Goal: Task Accomplishment & Management: Use online tool/utility

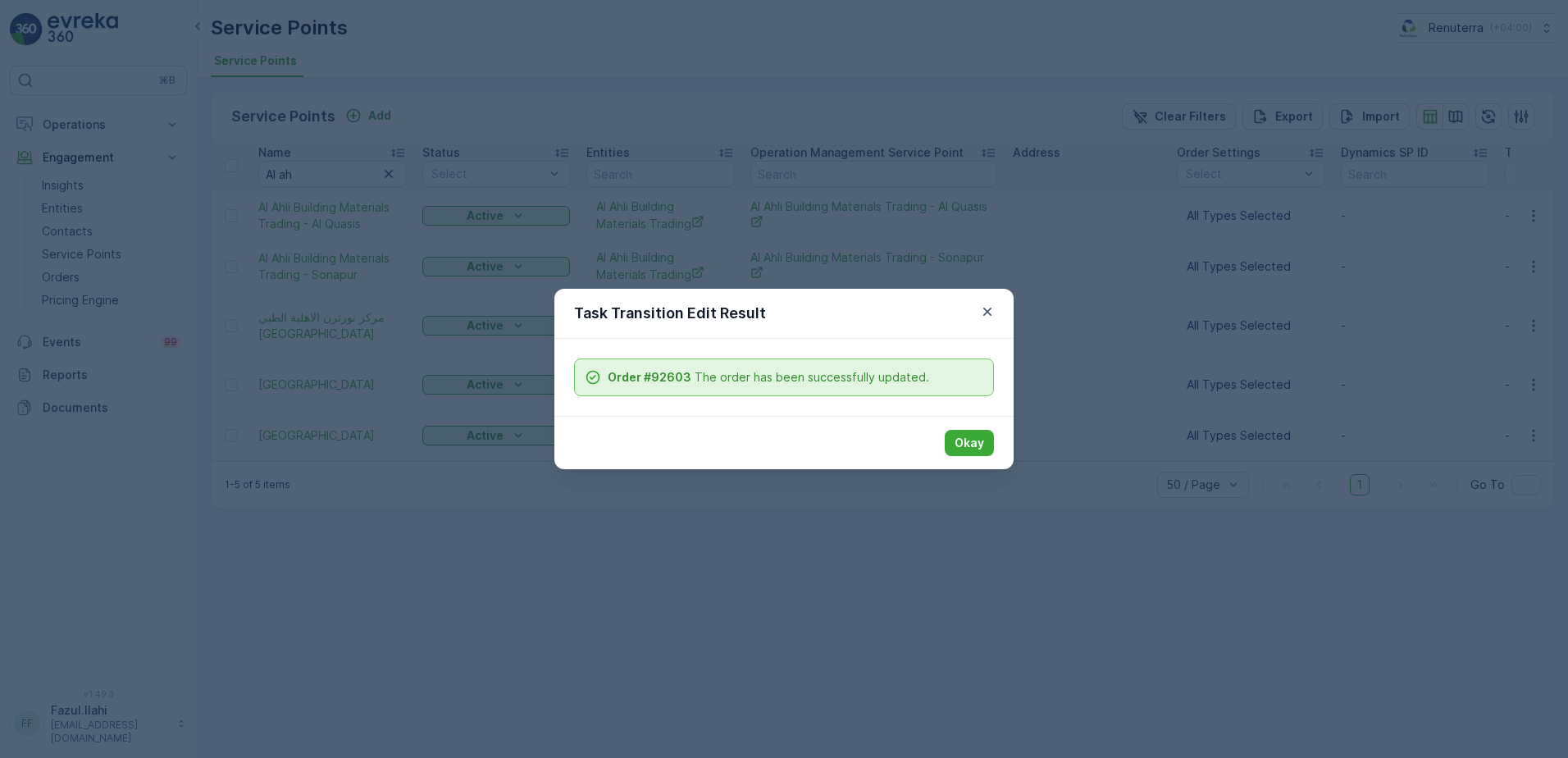
drag, startPoint x: 970, startPoint y: 433, endPoint x: 964, endPoint y: 401, distance: 32.6
click at [967, 424] on div "Okay" at bounding box center [784, 442] width 460 height 53
click at [962, 441] on p "Okay" at bounding box center [969, 442] width 29 height 16
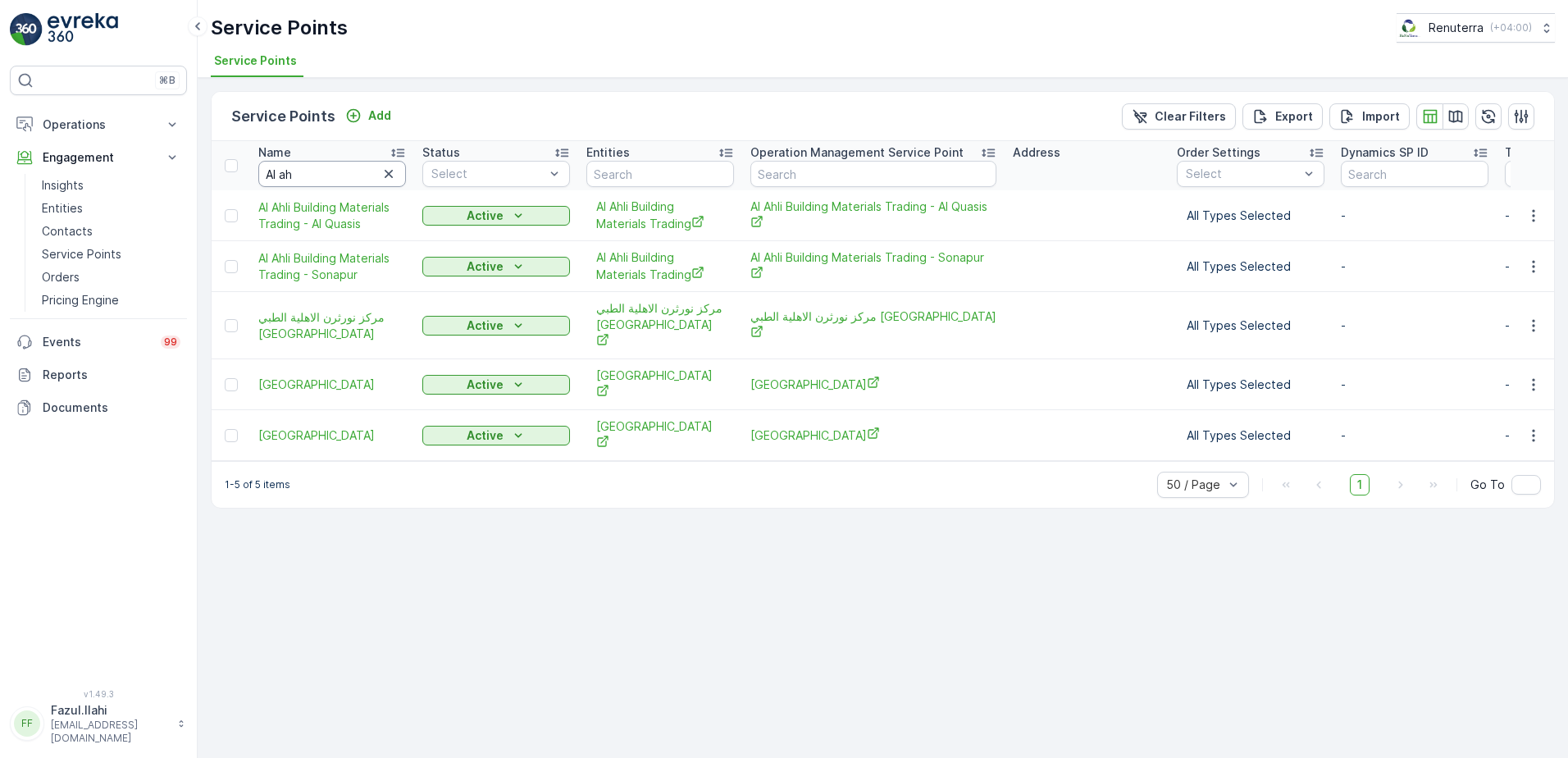
click at [331, 180] on input "Al ah" at bounding box center [332, 173] width 147 height 27
type input "Al"
click at [317, 176] on input "Al" at bounding box center [332, 173] width 147 height 27
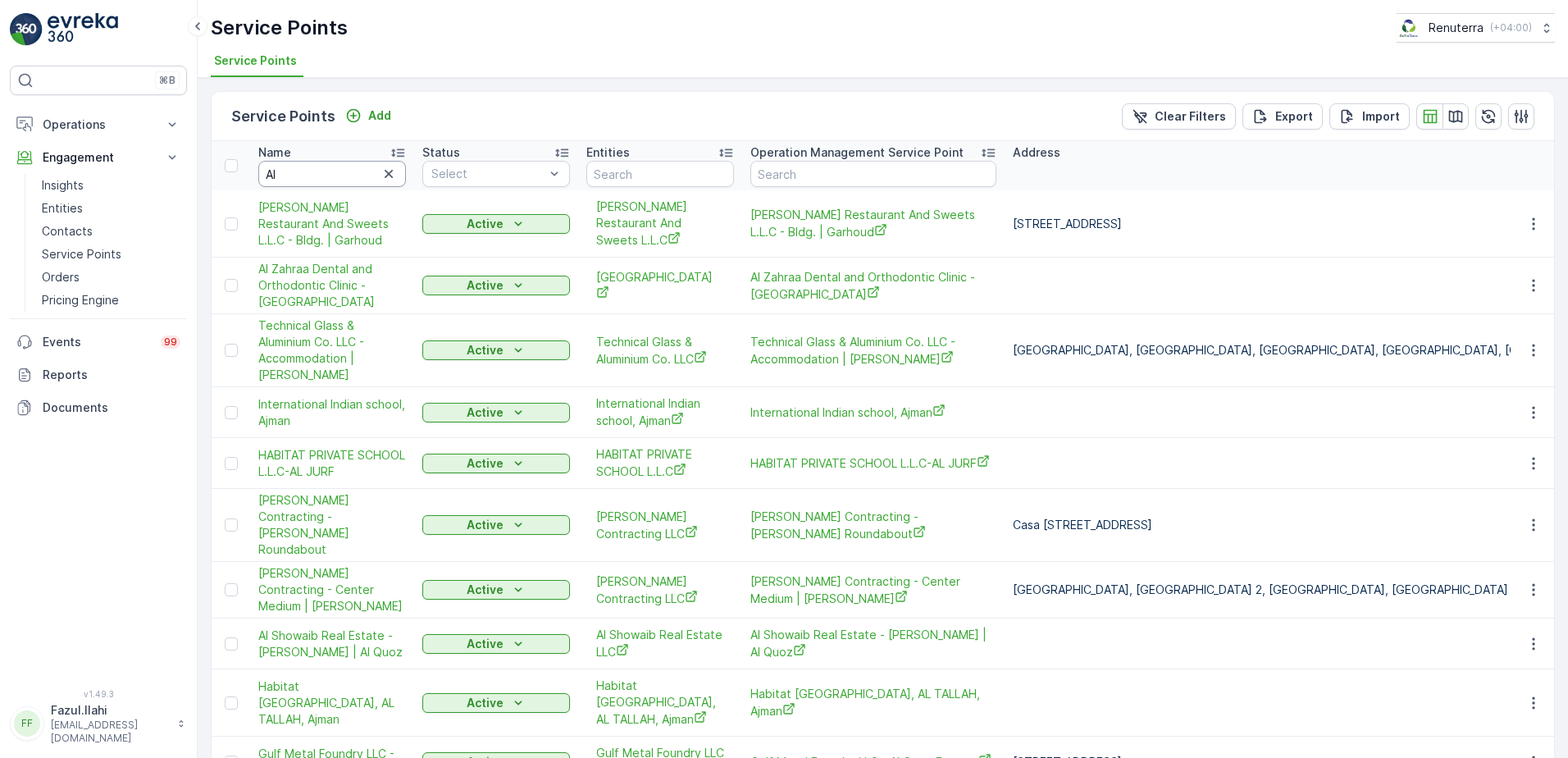
click at [317, 176] on input "Al" at bounding box center [332, 173] width 147 height 27
type input "Al Huraiz"
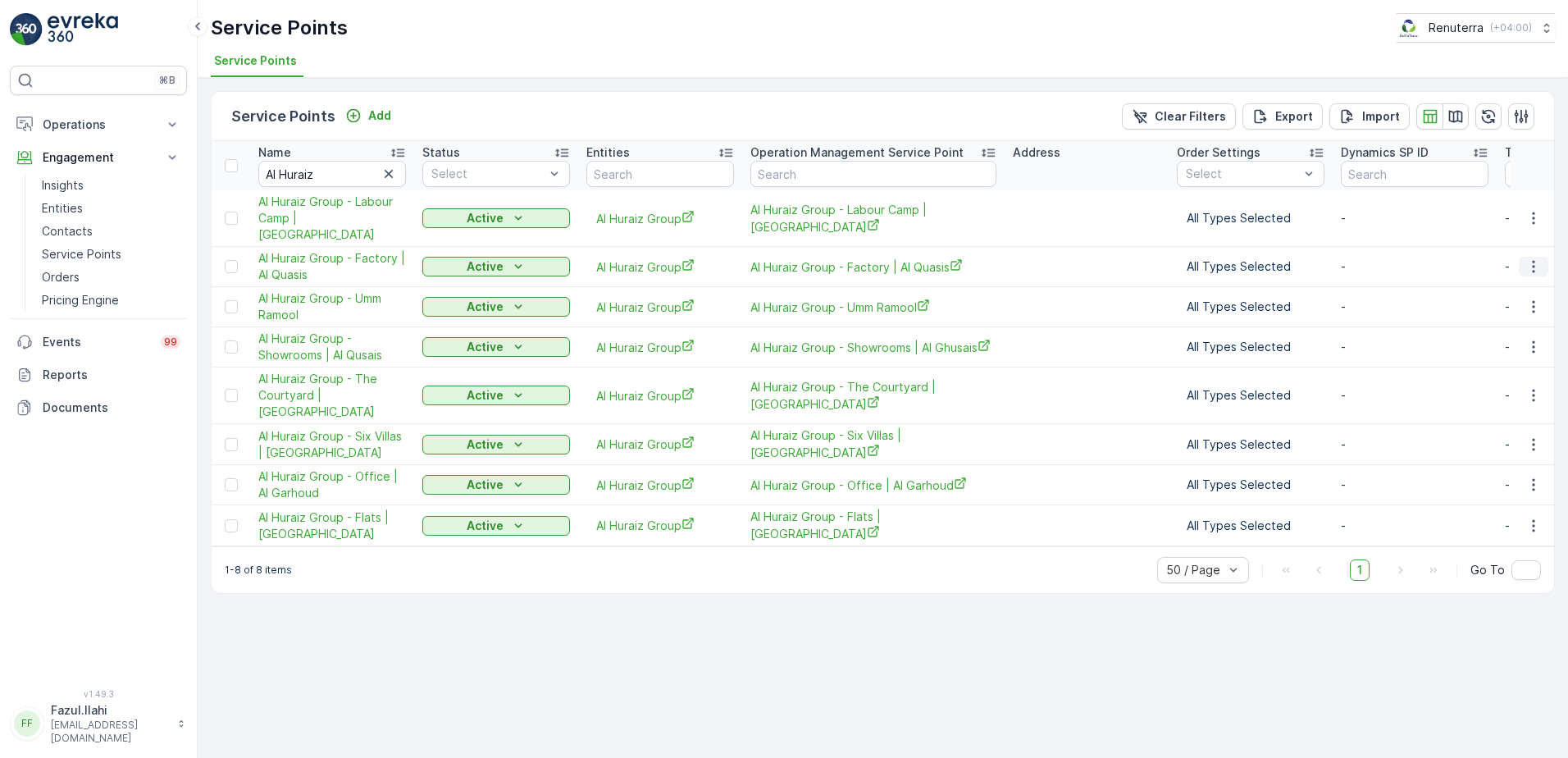
click at [1531, 258] on icon "button" at bounding box center [1533, 266] width 16 height 16
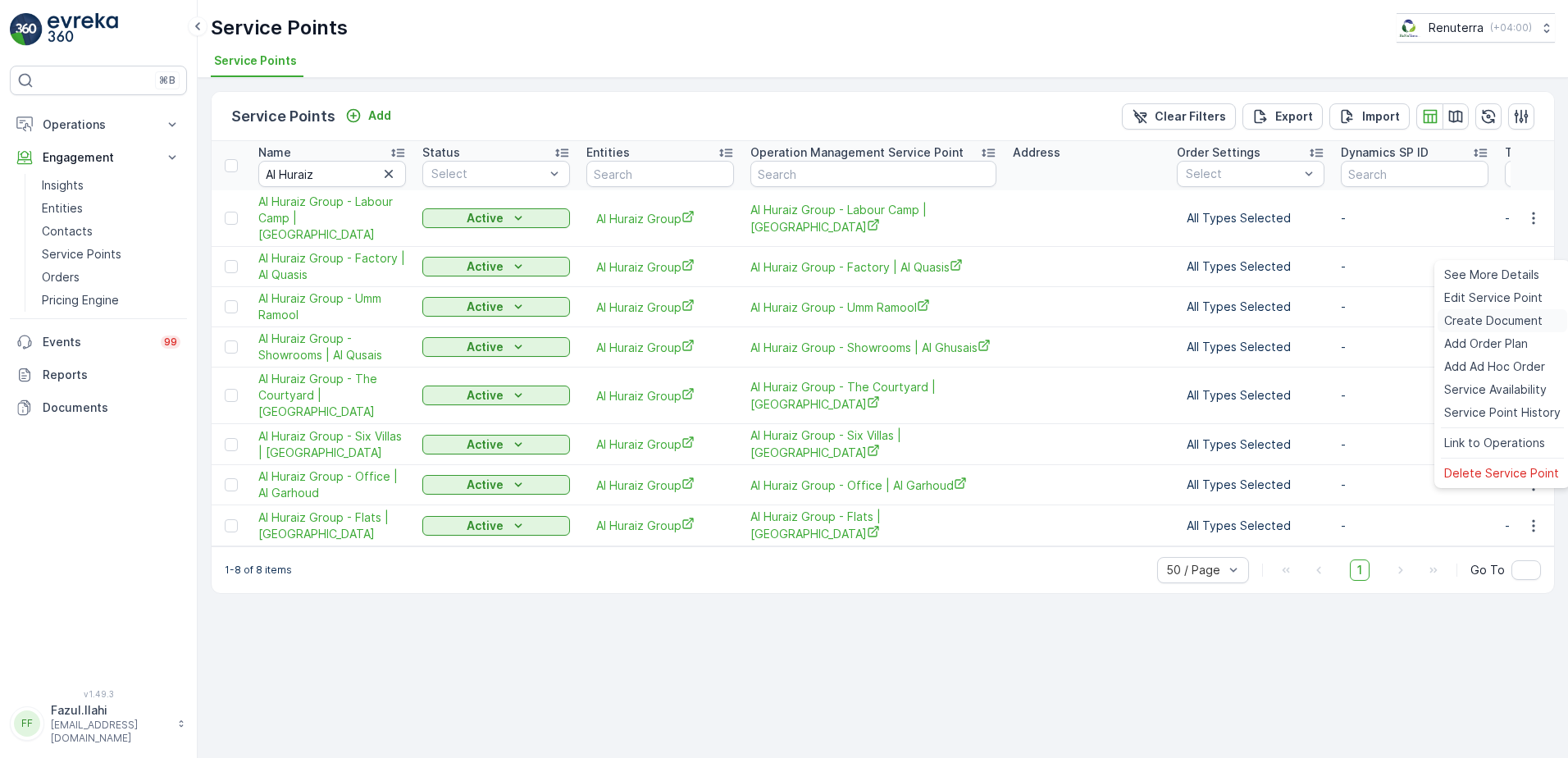
click at [1499, 316] on span "Create Document" at bounding box center [1493, 320] width 99 height 16
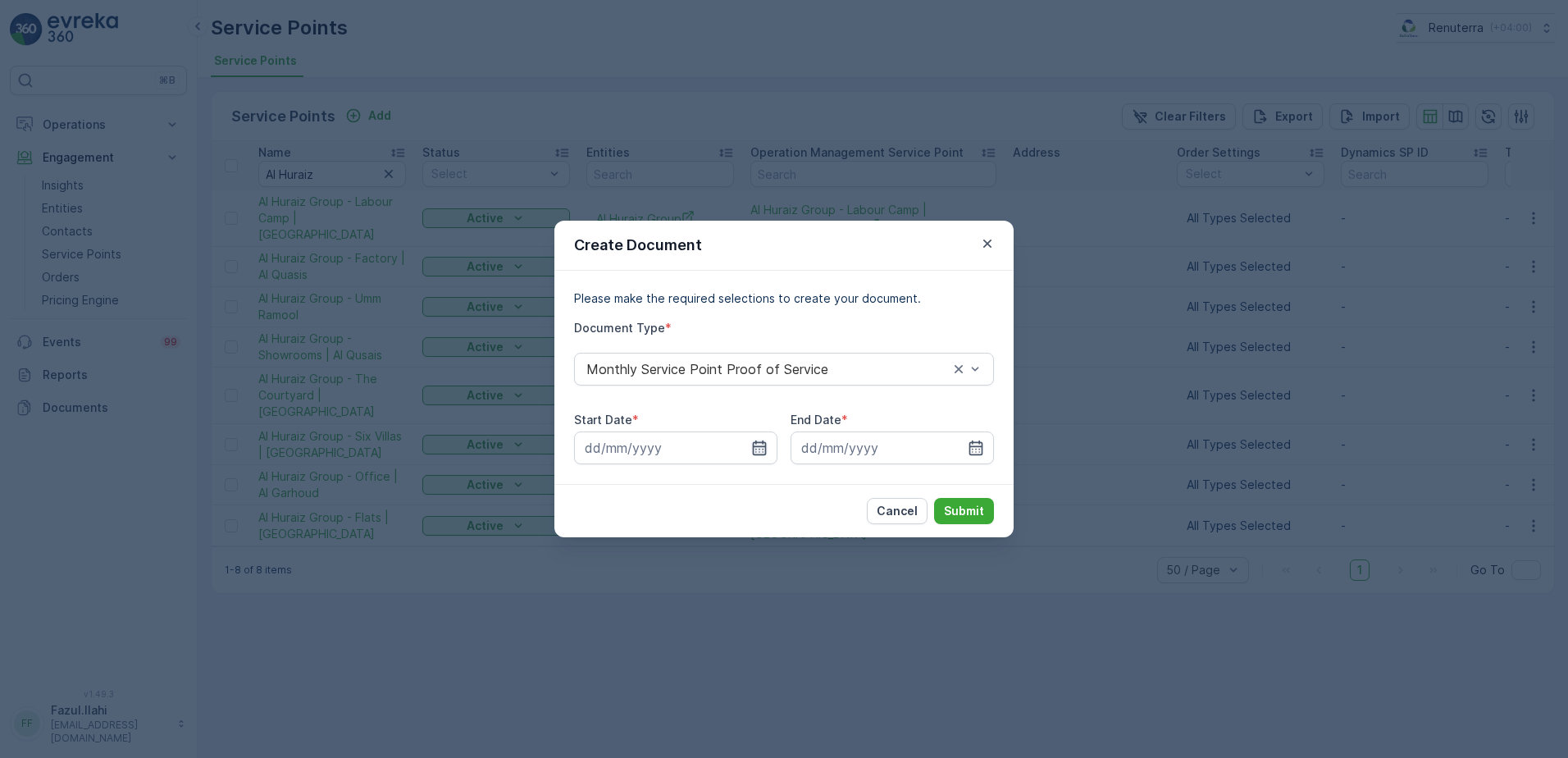
click at [752, 444] on icon "button" at bounding box center [759, 448] width 16 height 16
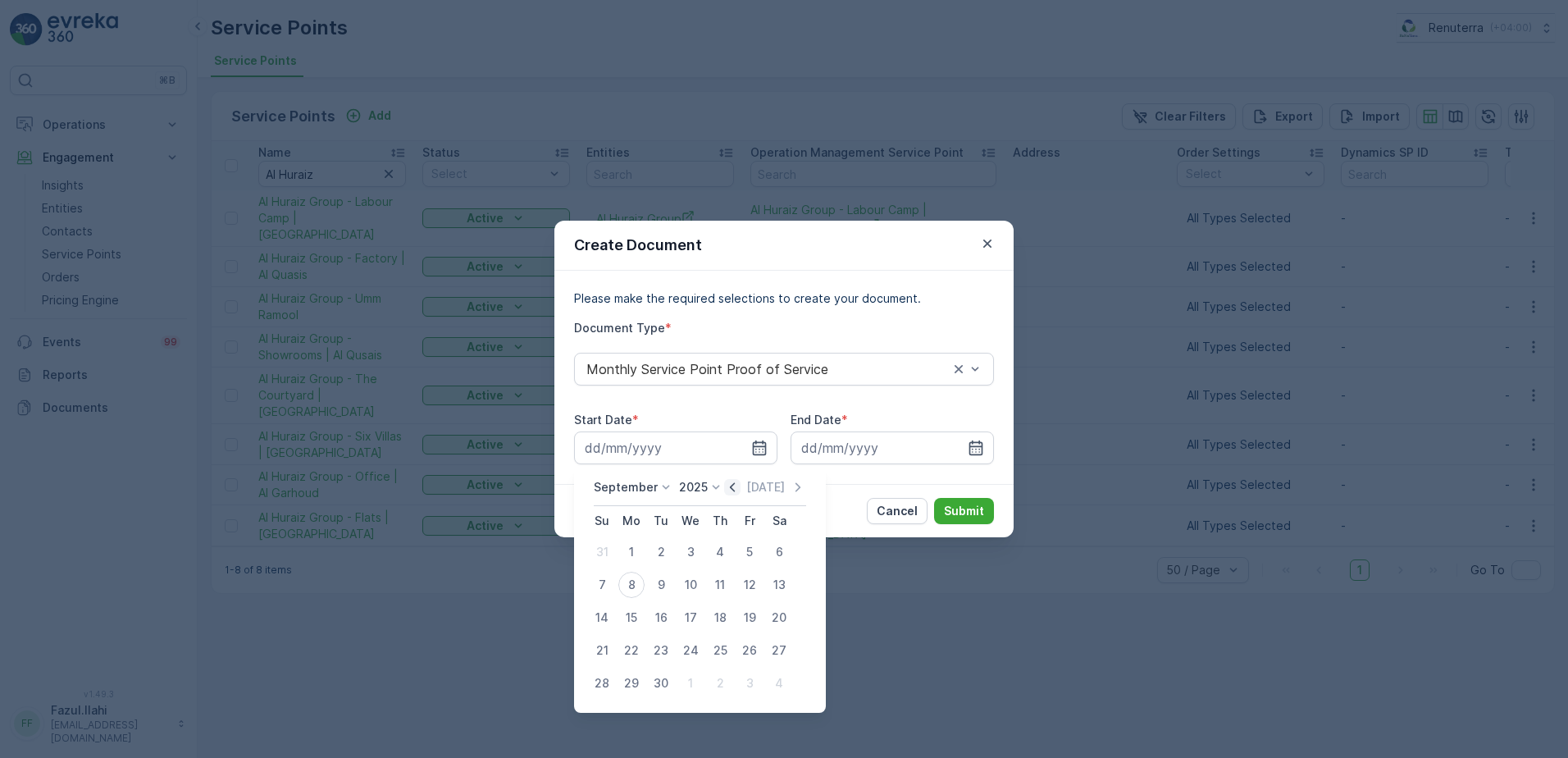
click at [731, 491] on icon "button" at bounding box center [732, 486] width 5 height 9
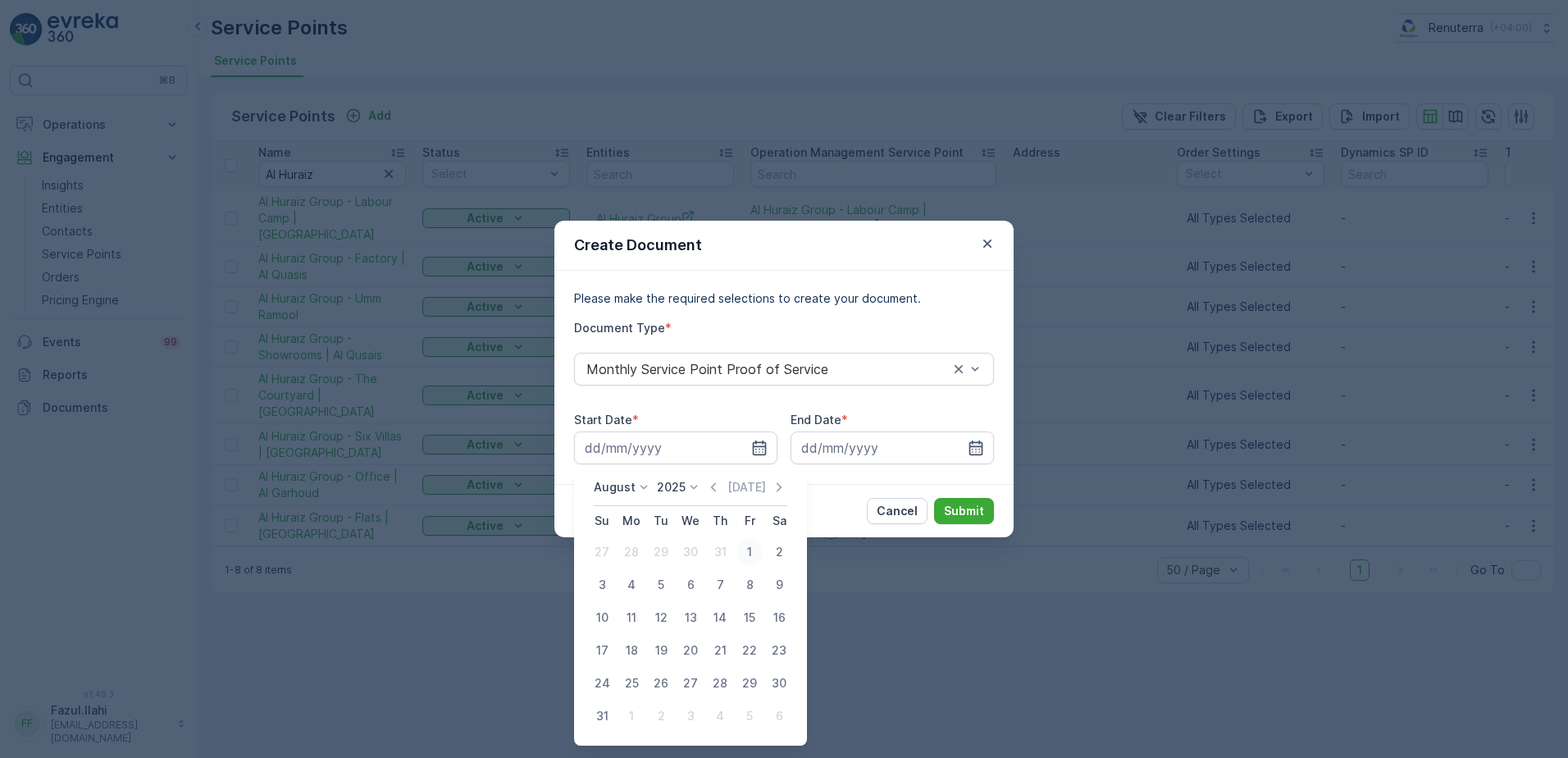
click at [745, 550] on div "1" at bounding box center [749, 551] width 27 height 27
type input "01.08.2025"
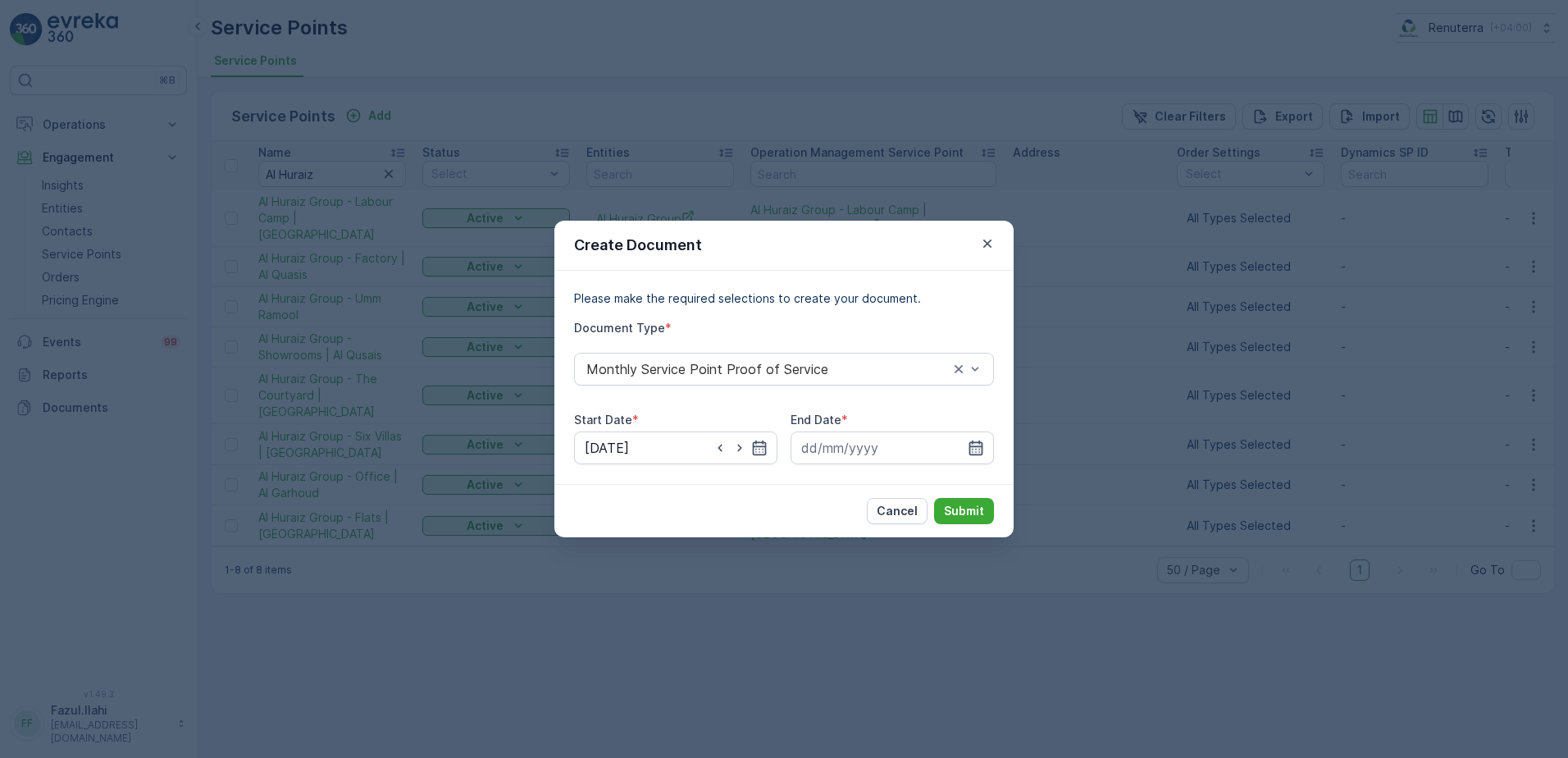
click at [980, 447] on icon "button" at bounding box center [976, 448] width 14 height 15
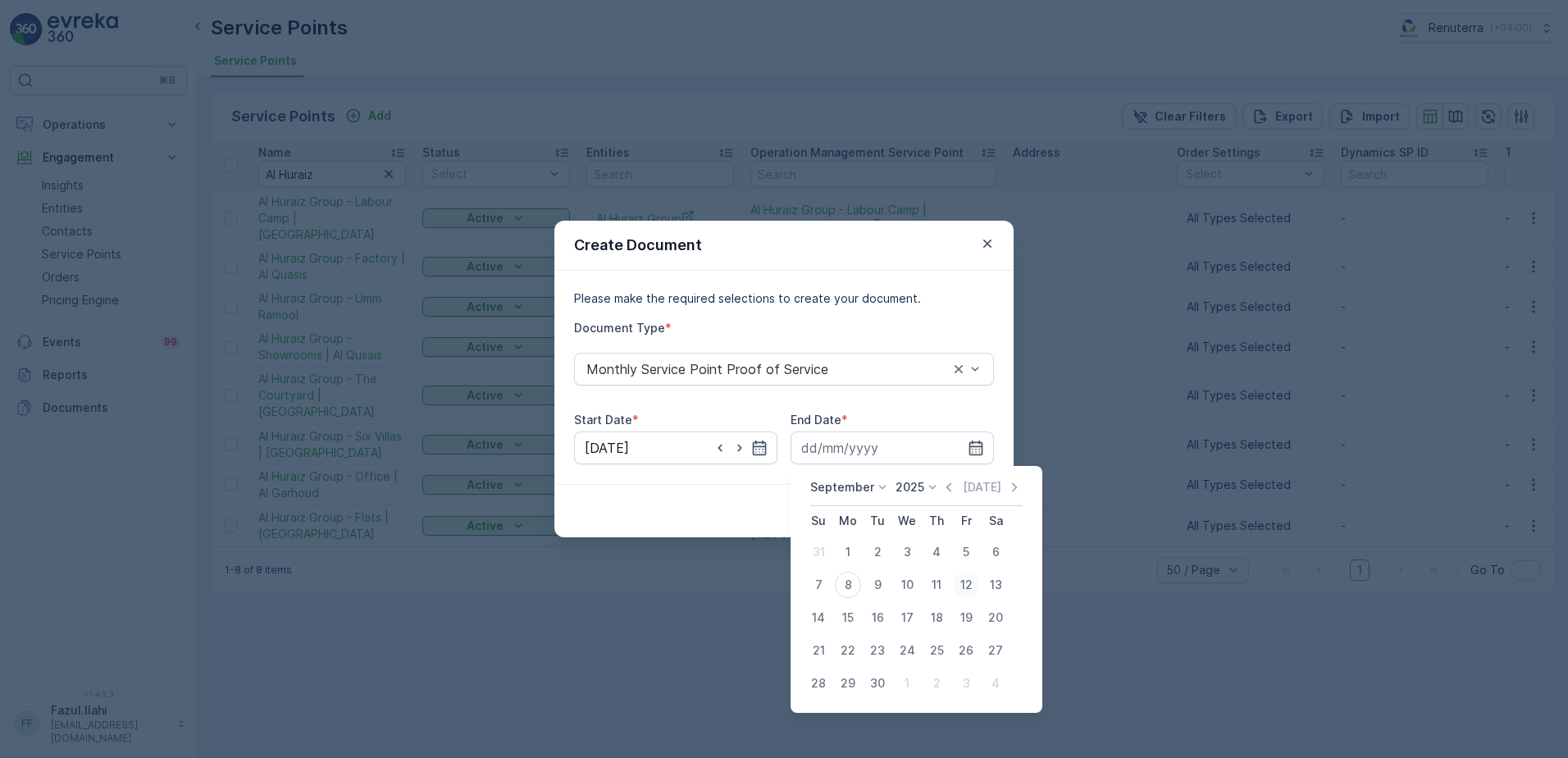
drag, startPoint x: 951, startPoint y: 478, endPoint x: 956, endPoint y: 581, distance: 103.1
click at [952, 477] on div "September 2025 Today Su Mo Tu We Th Fr Sa 31 1 2 3 4 5 6 7 8 9 10 11 12 13 14 1…" at bounding box center [916, 589] width 252 height 247
click at [940, 486] on icon "button" at bounding box center [948, 487] width 16 height 16
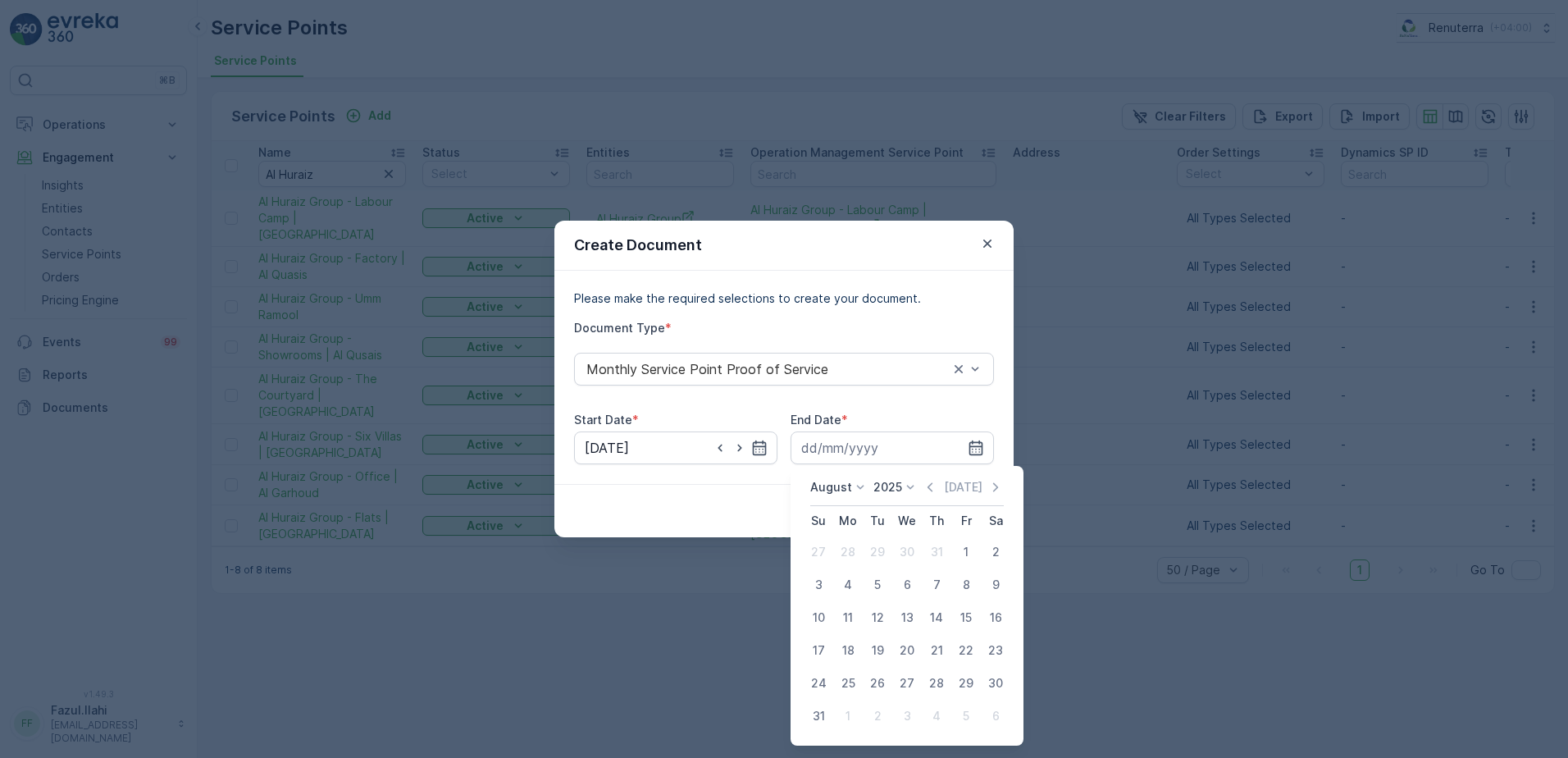
drag, startPoint x: 814, startPoint y: 715, endPoint x: 813, endPoint y: 707, distance: 8.1
click at [814, 707] on div "31" at bounding box center [818, 716] width 27 height 27
type input "31.08.2025"
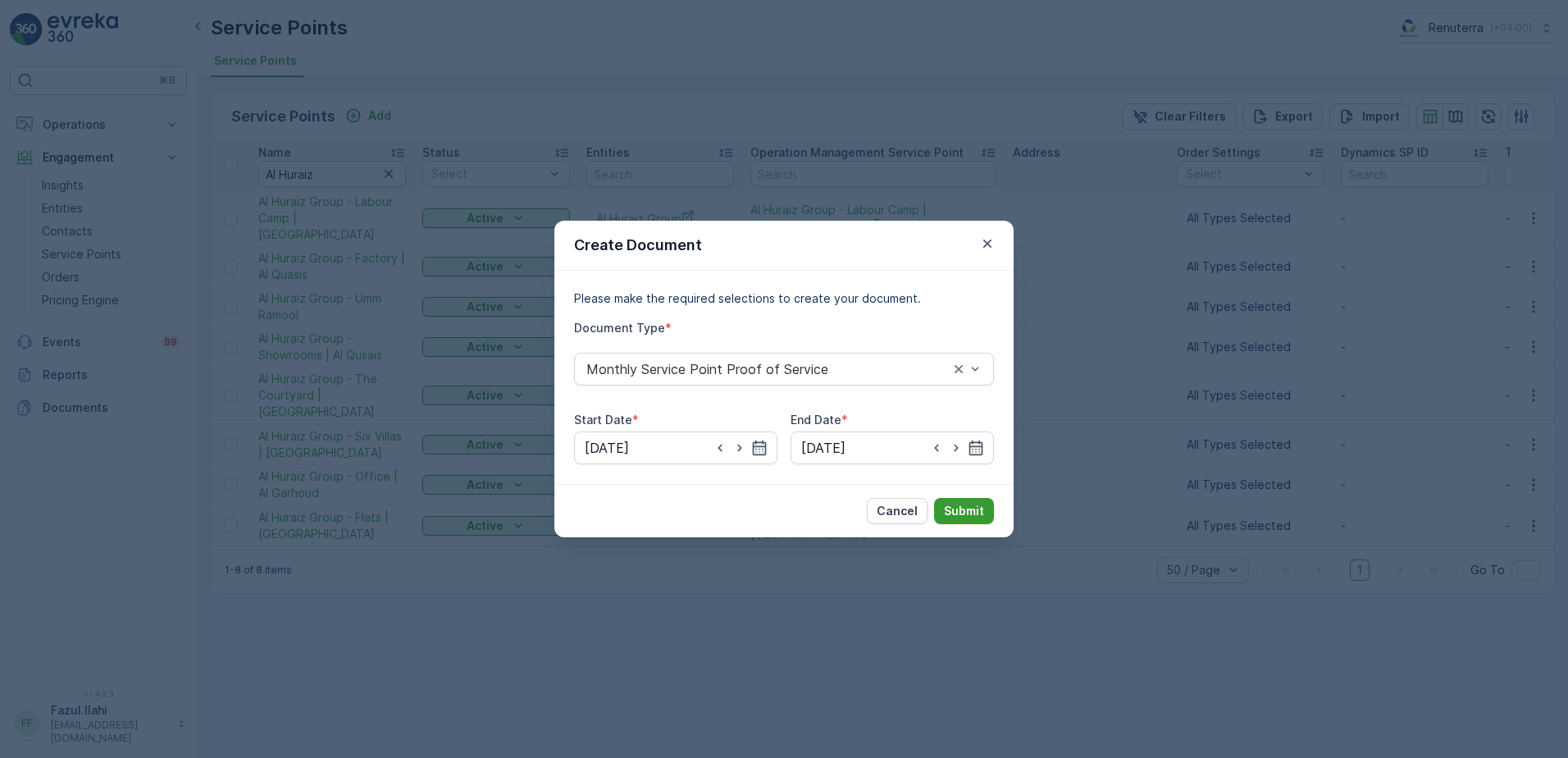
click at [973, 503] on p "Submit" at bounding box center [964, 510] width 40 height 16
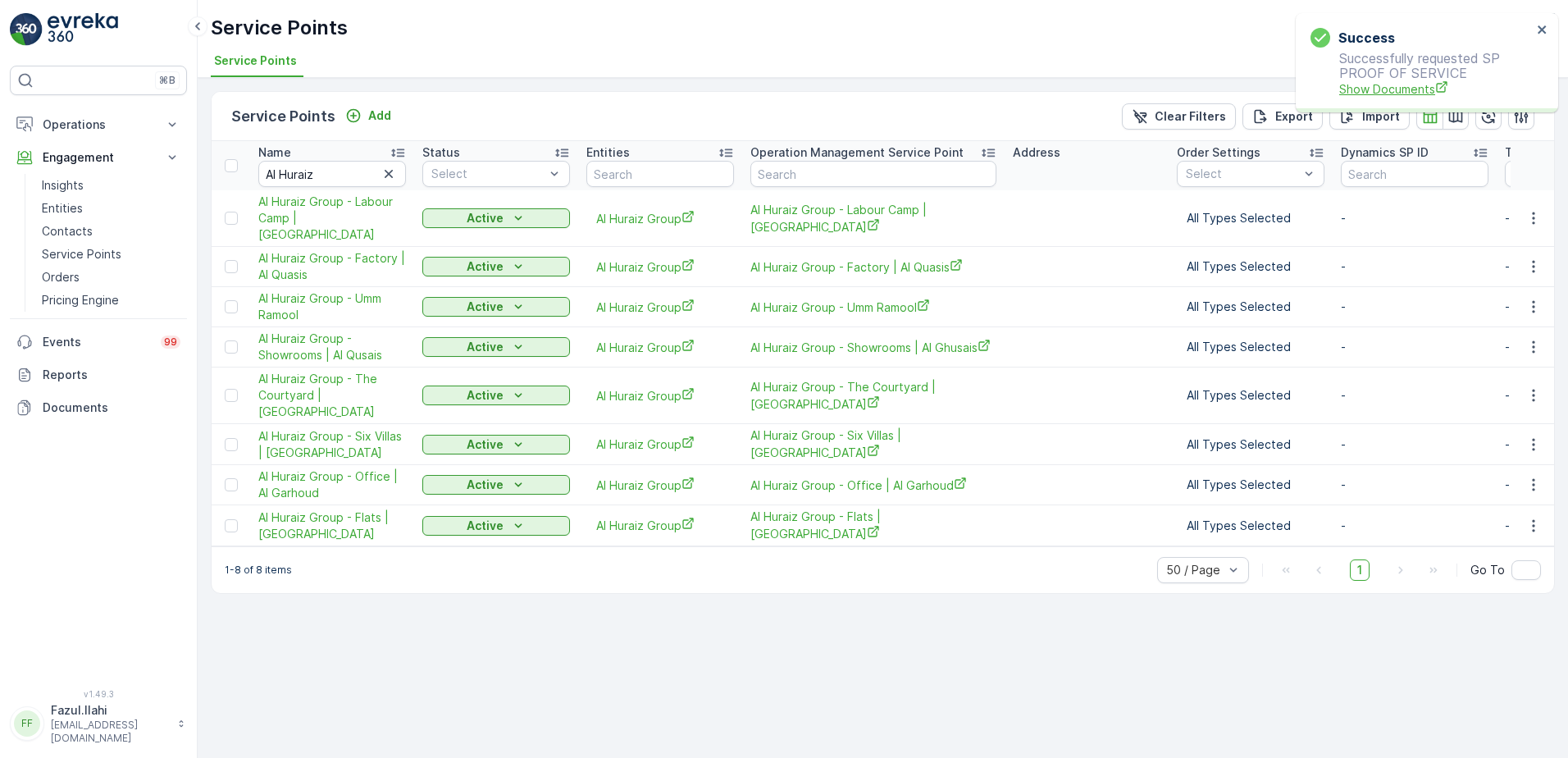
click at [1389, 87] on span "Show Documents" at bounding box center [1435, 89] width 193 height 17
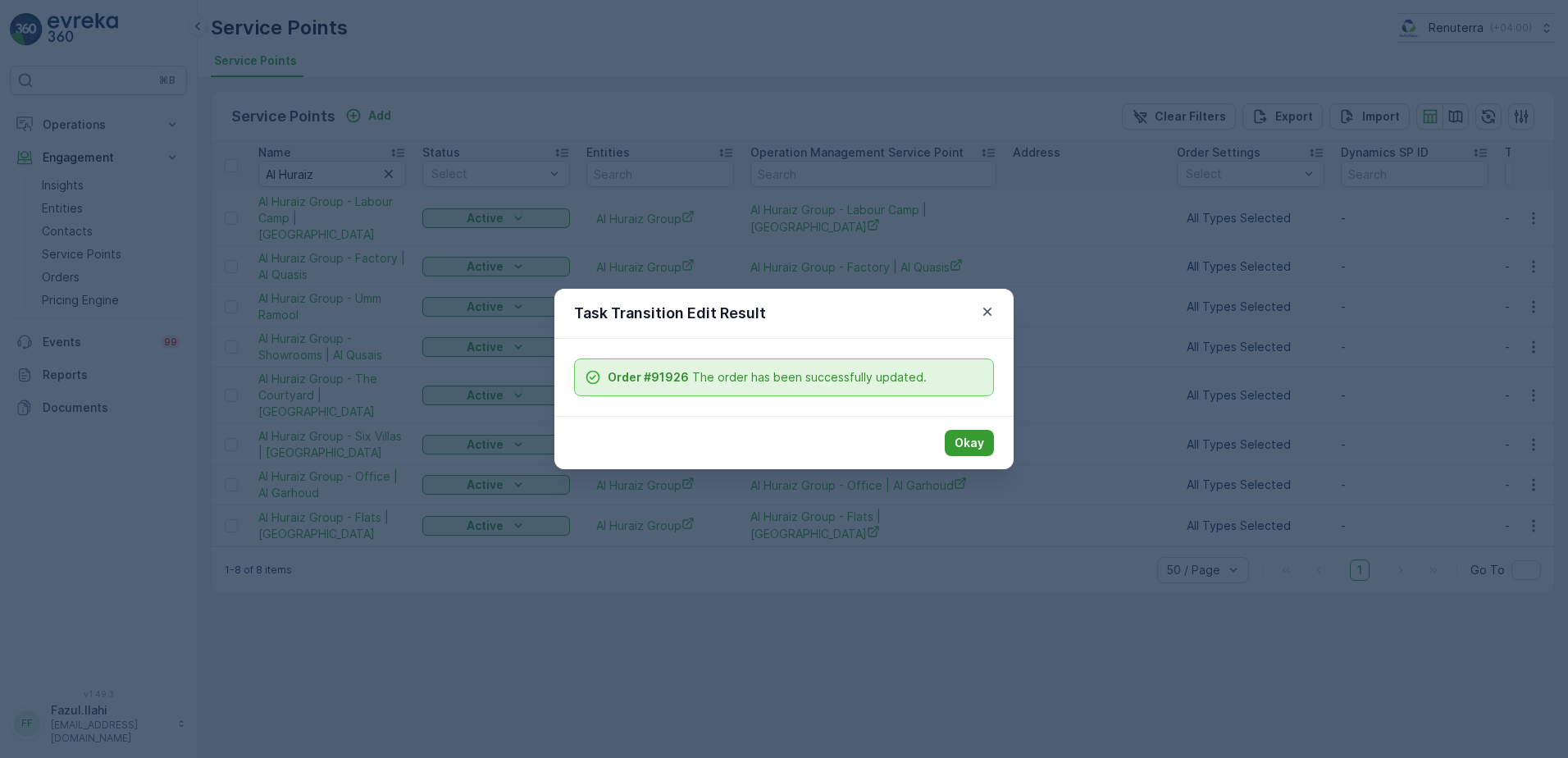
click at [967, 442] on p "Okay" at bounding box center [969, 442] width 29 height 16
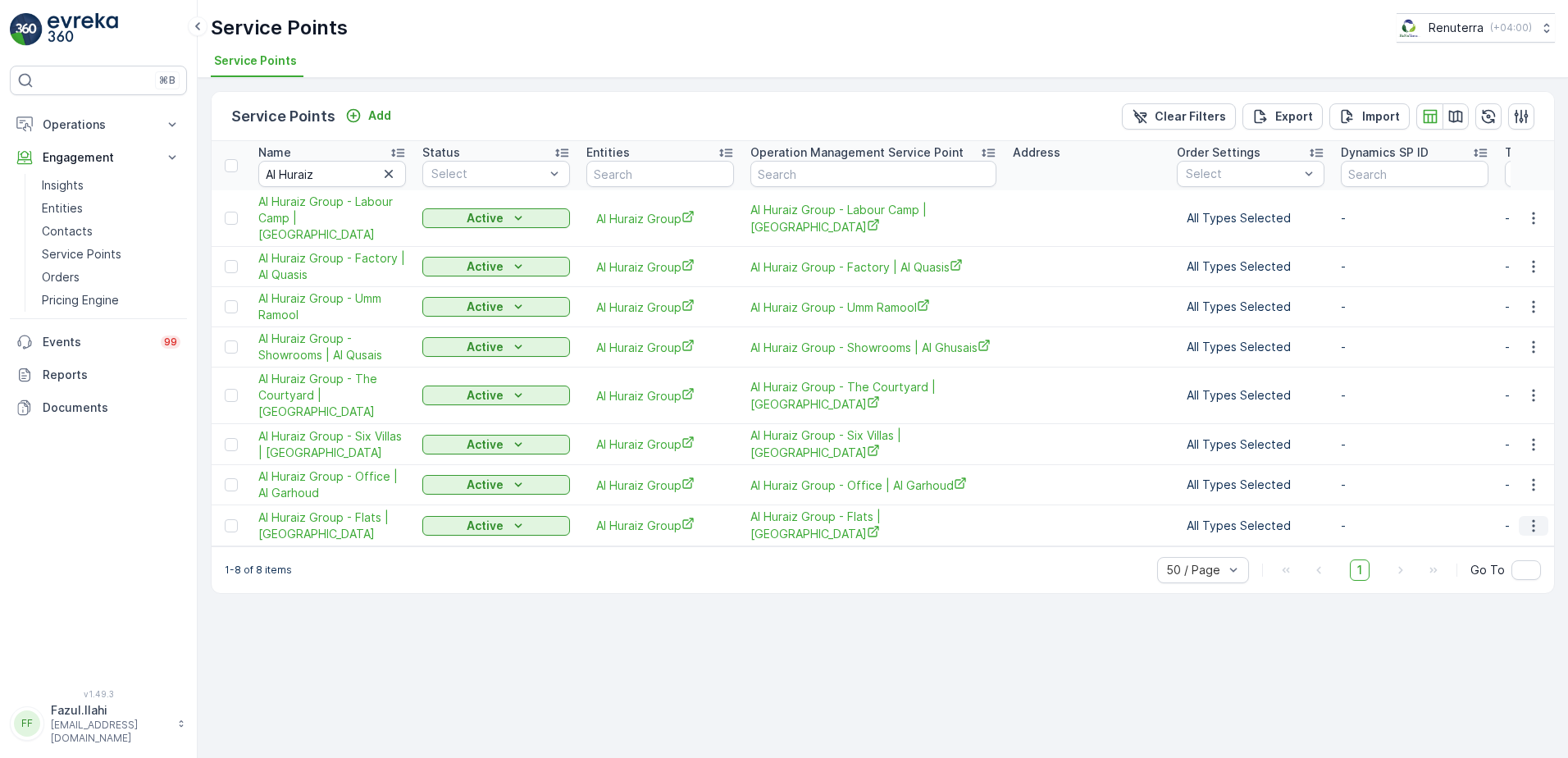
click at [1536, 518] on icon "button" at bounding box center [1533, 526] width 16 height 16
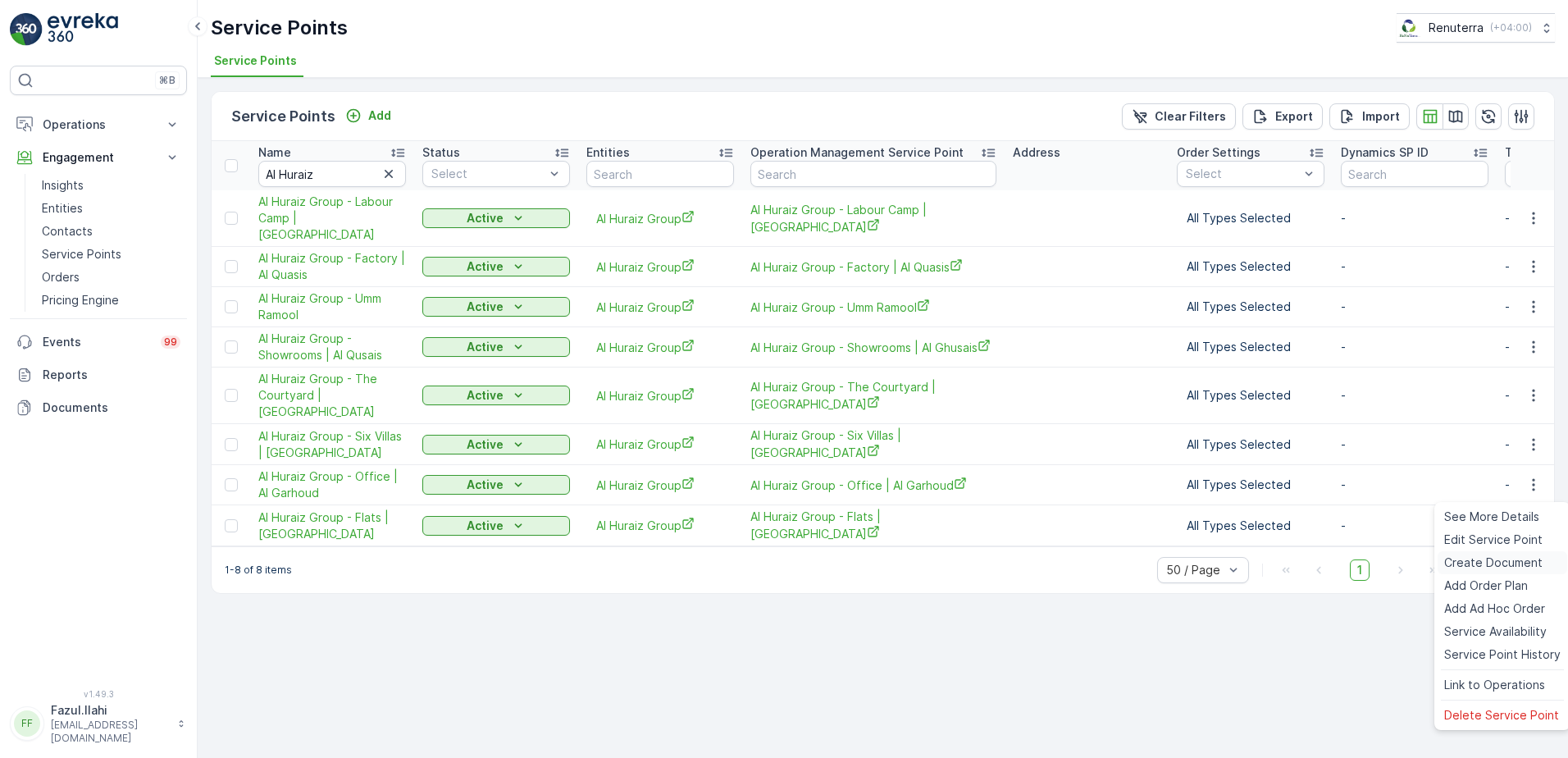
click at [1463, 563] on span "Create Document" at bounding box center [1493, 562] width 99 height 16
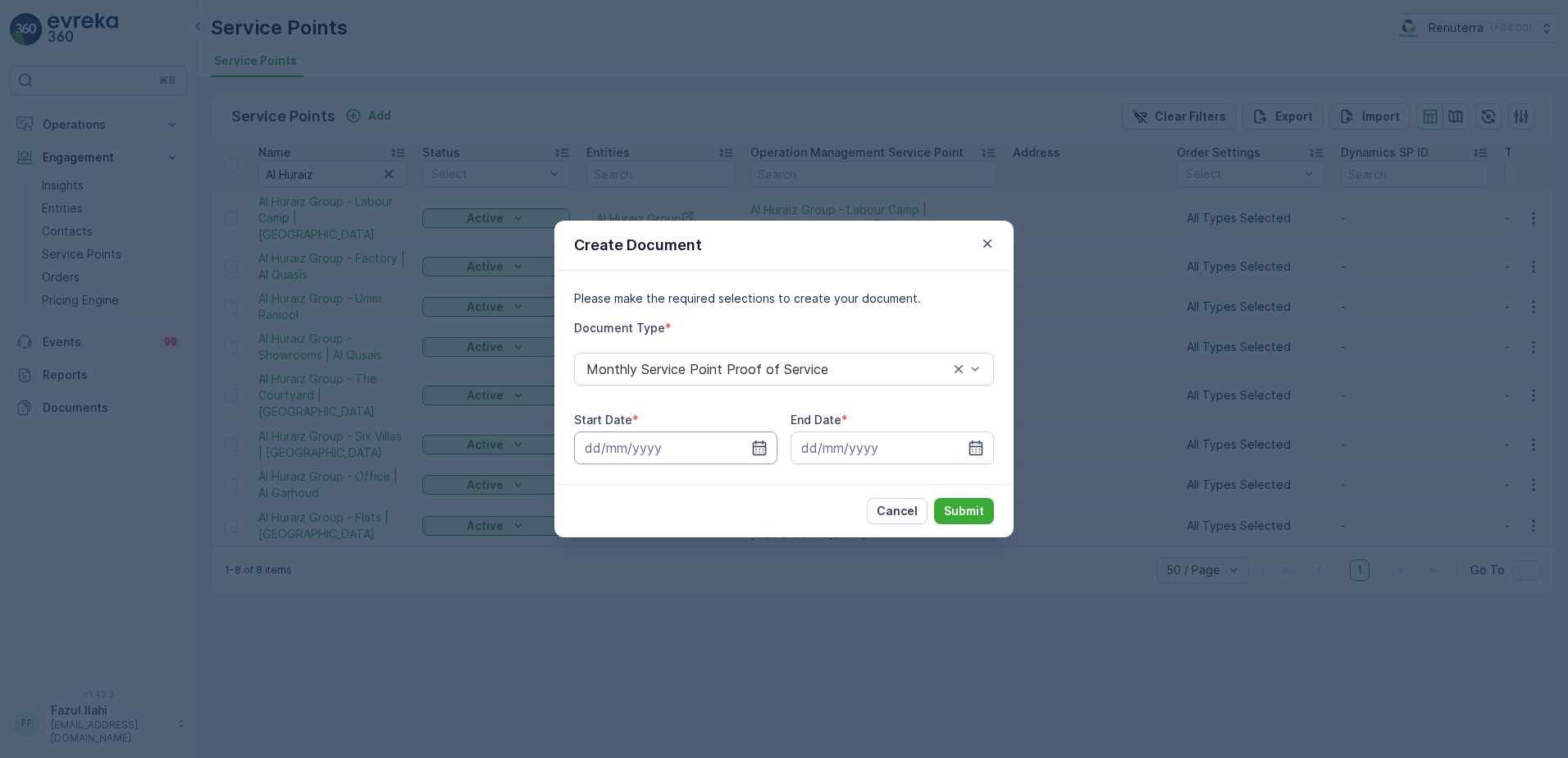
click at [750, 445] on input at bounding box center [676, 448] width 203 height 33
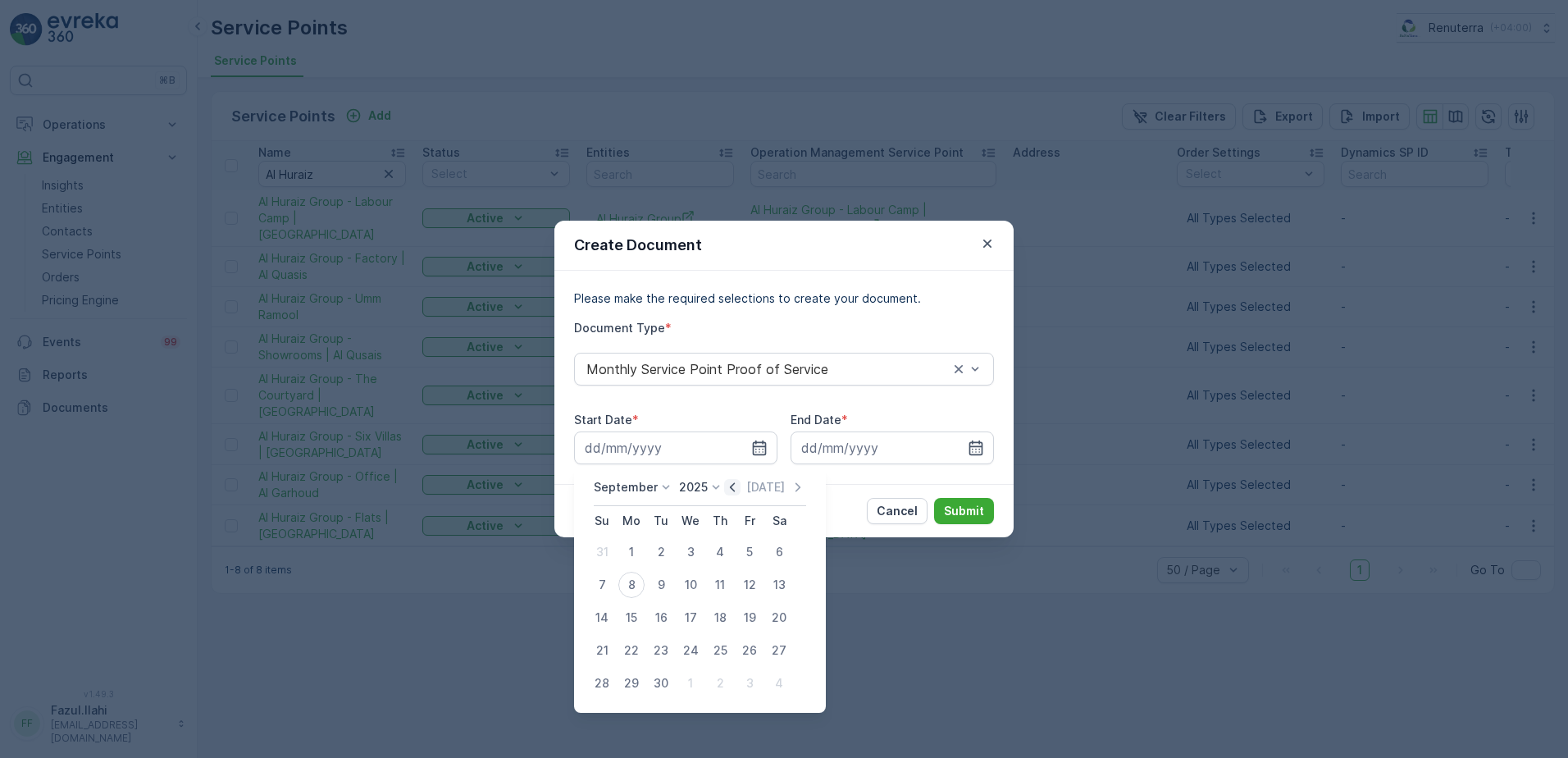
click at [732, 489] on icon "button" at bounding box center [732, 487] width 16 height 16
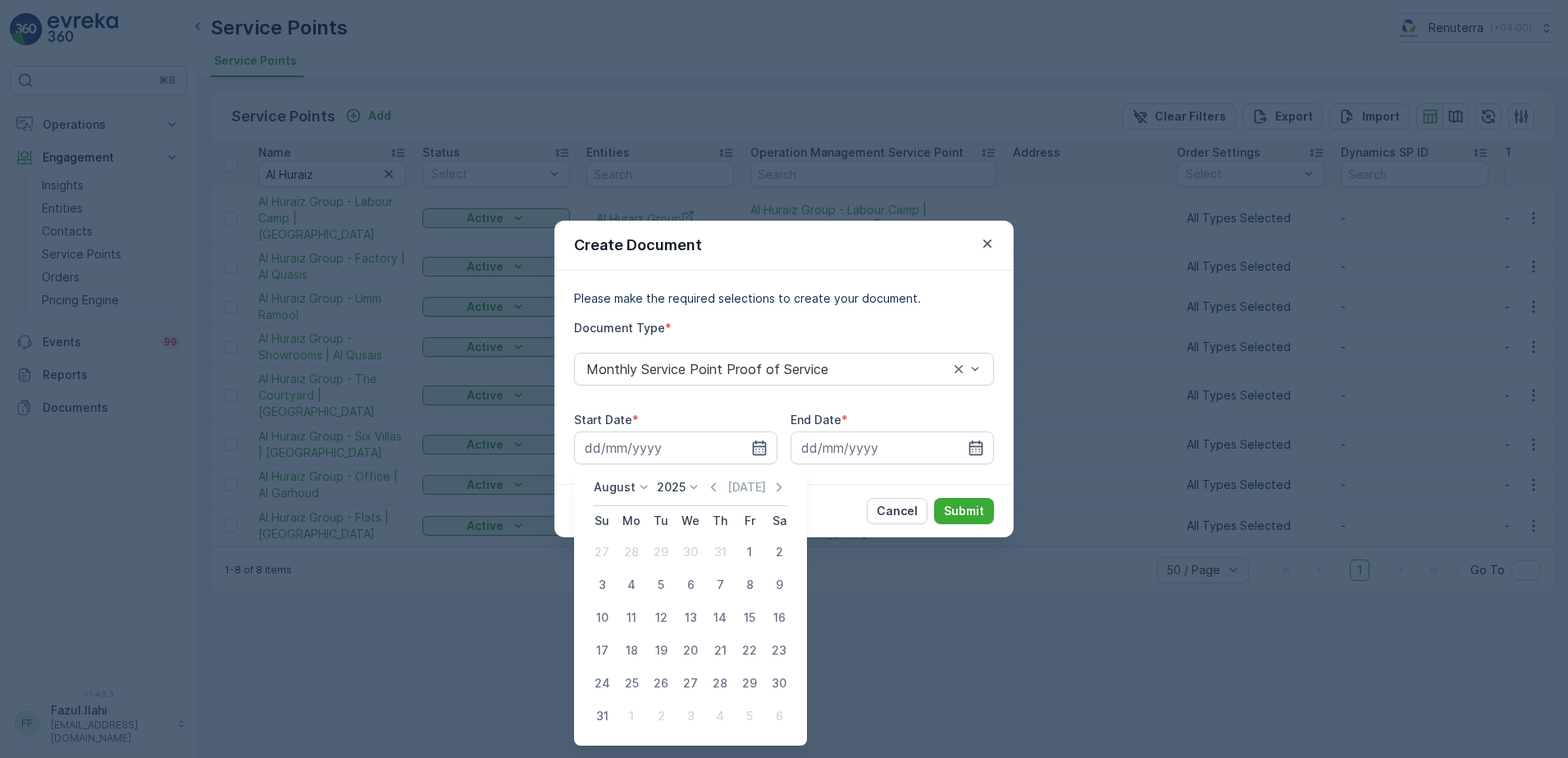
drag, startPoint x: 748, startPoint y: 545, endPoint x: 747, endPoint y: 532, distance: 13.0
click at [747, 543] on div "1" at bounding box center [749, 551] width 27 height 27
type input "01.08.2025"
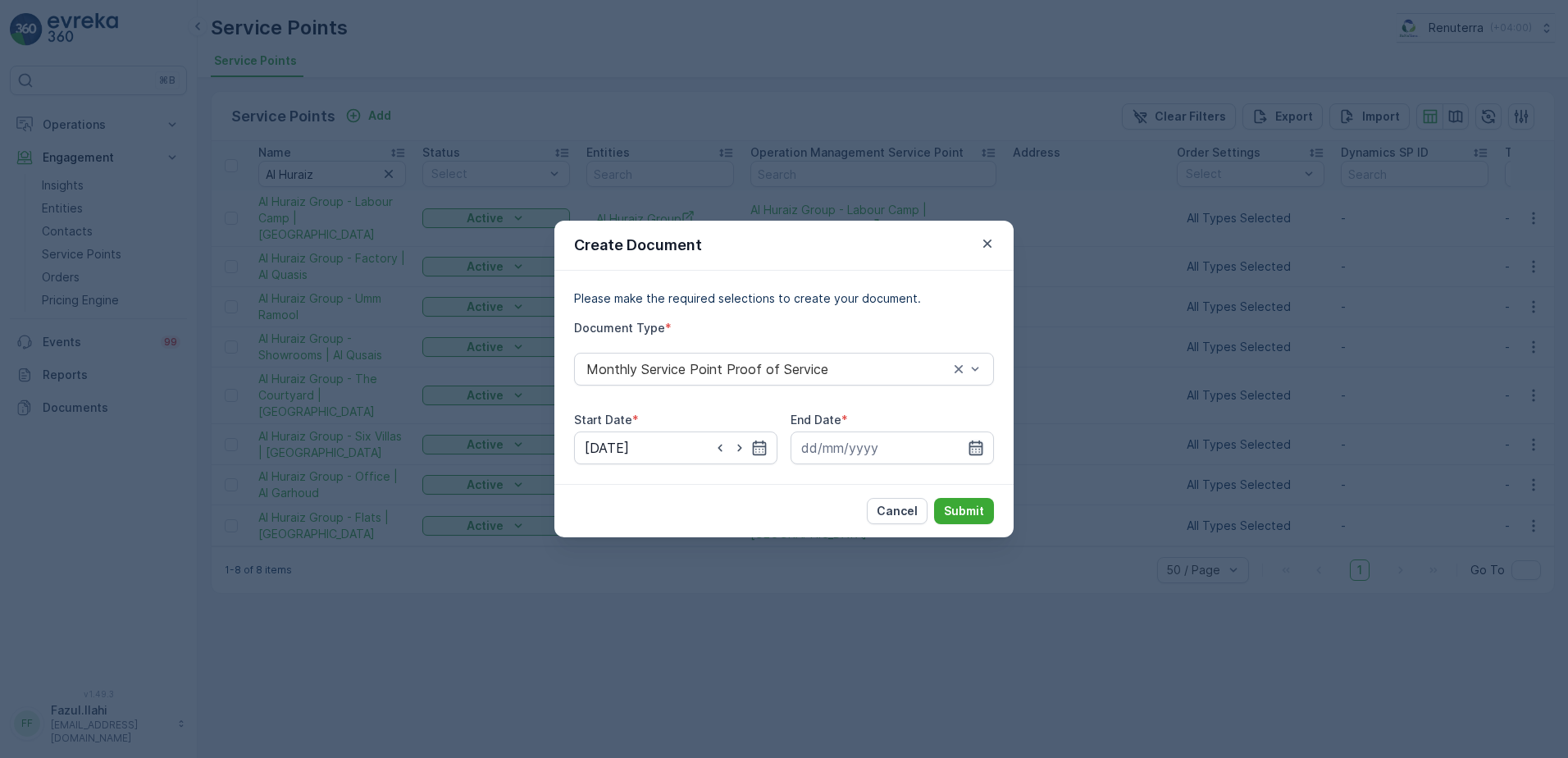
click at [971, 450] on icon "button" at bounding box center [976, 448] width 16 height 16
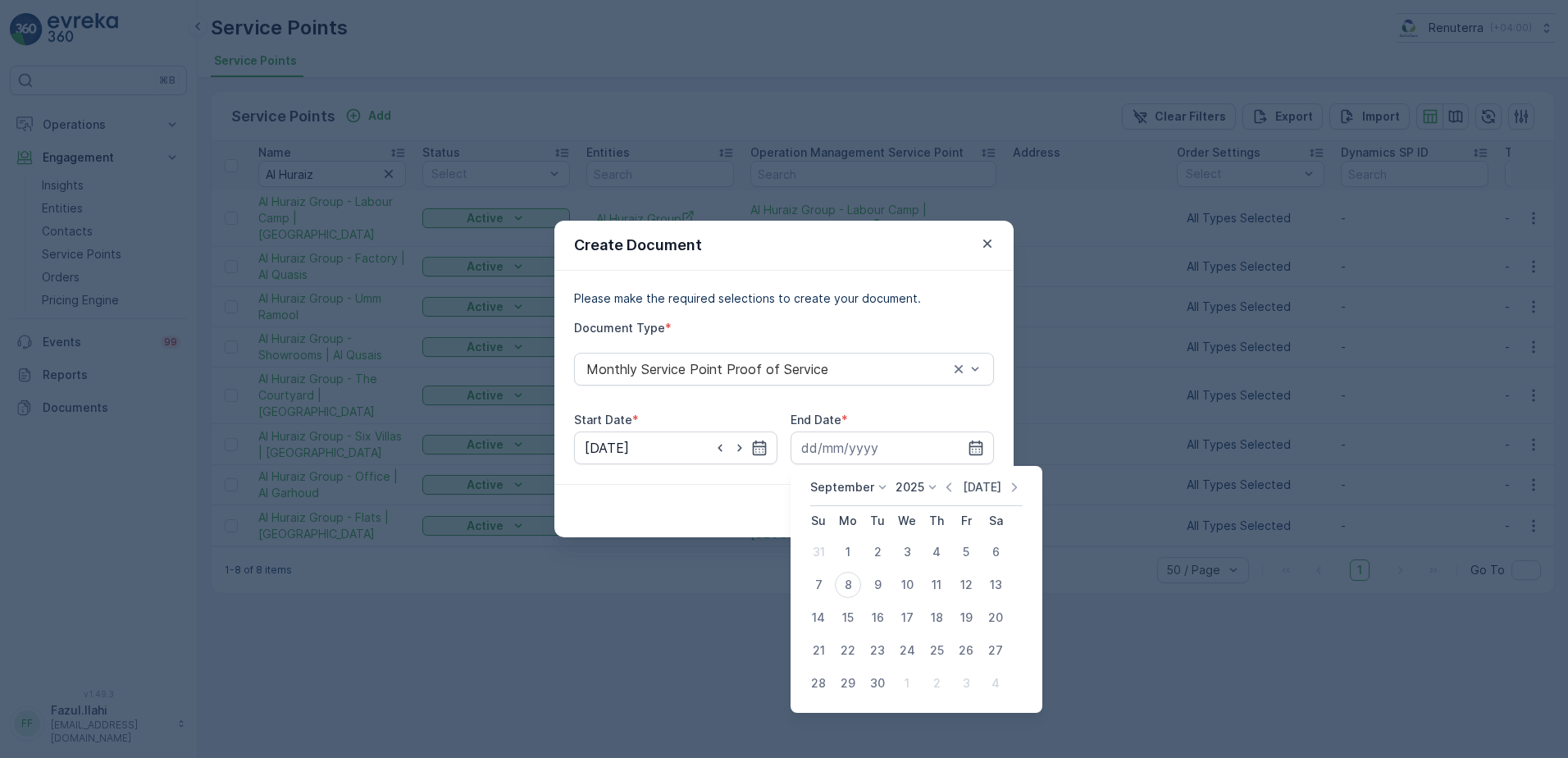
click at [950, 479] on icon "button" at bounding box center [948, 487] width 16 height 16
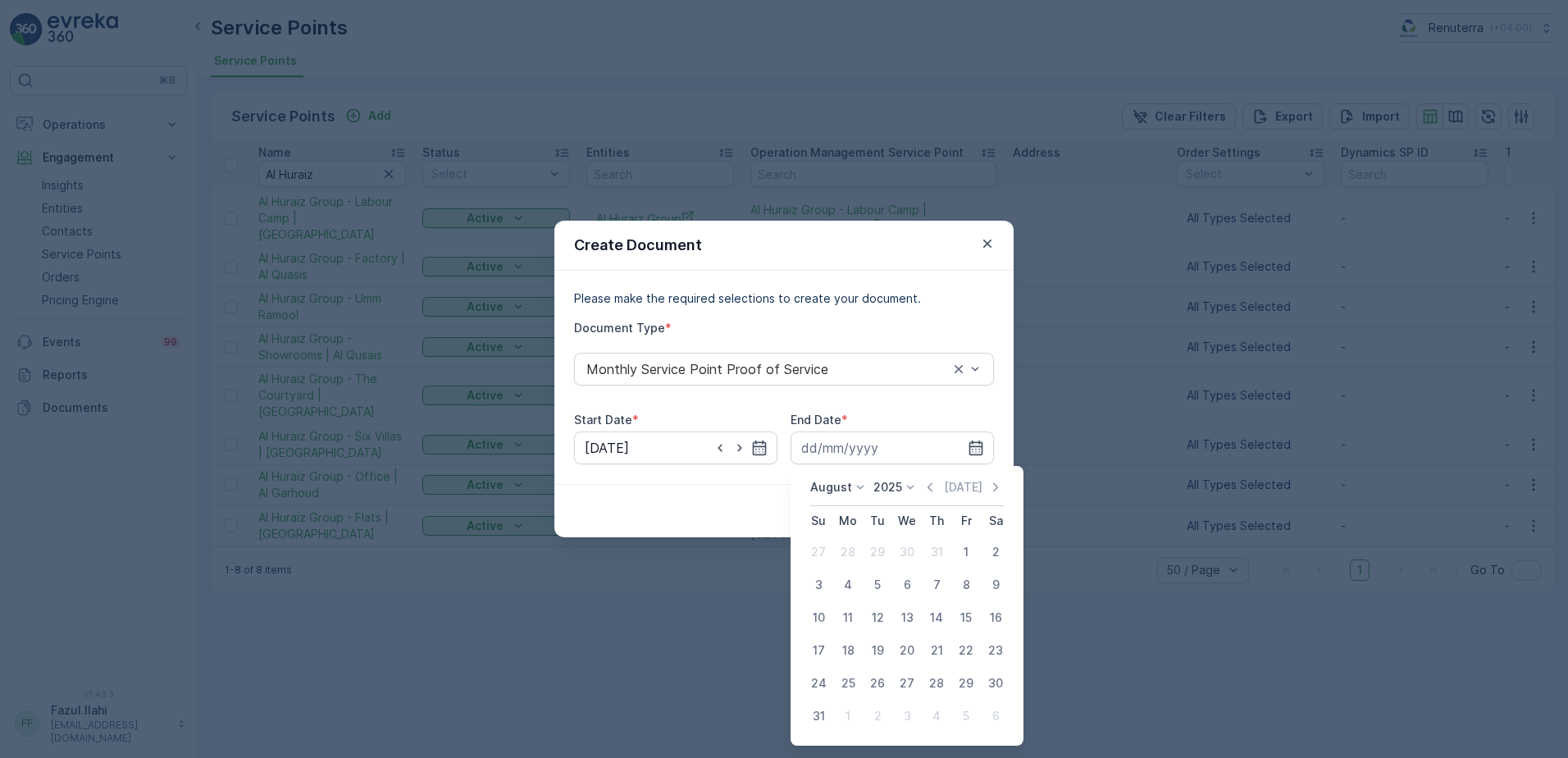
drag, startPoint x: 821, startPoint y: 715, endPoint x: 855, endPoint y: 665, distance: 60.5
click at [822, 712] on div "31" at bounding box center [818, 716] width 27 height 27
type input "31.08.2025"
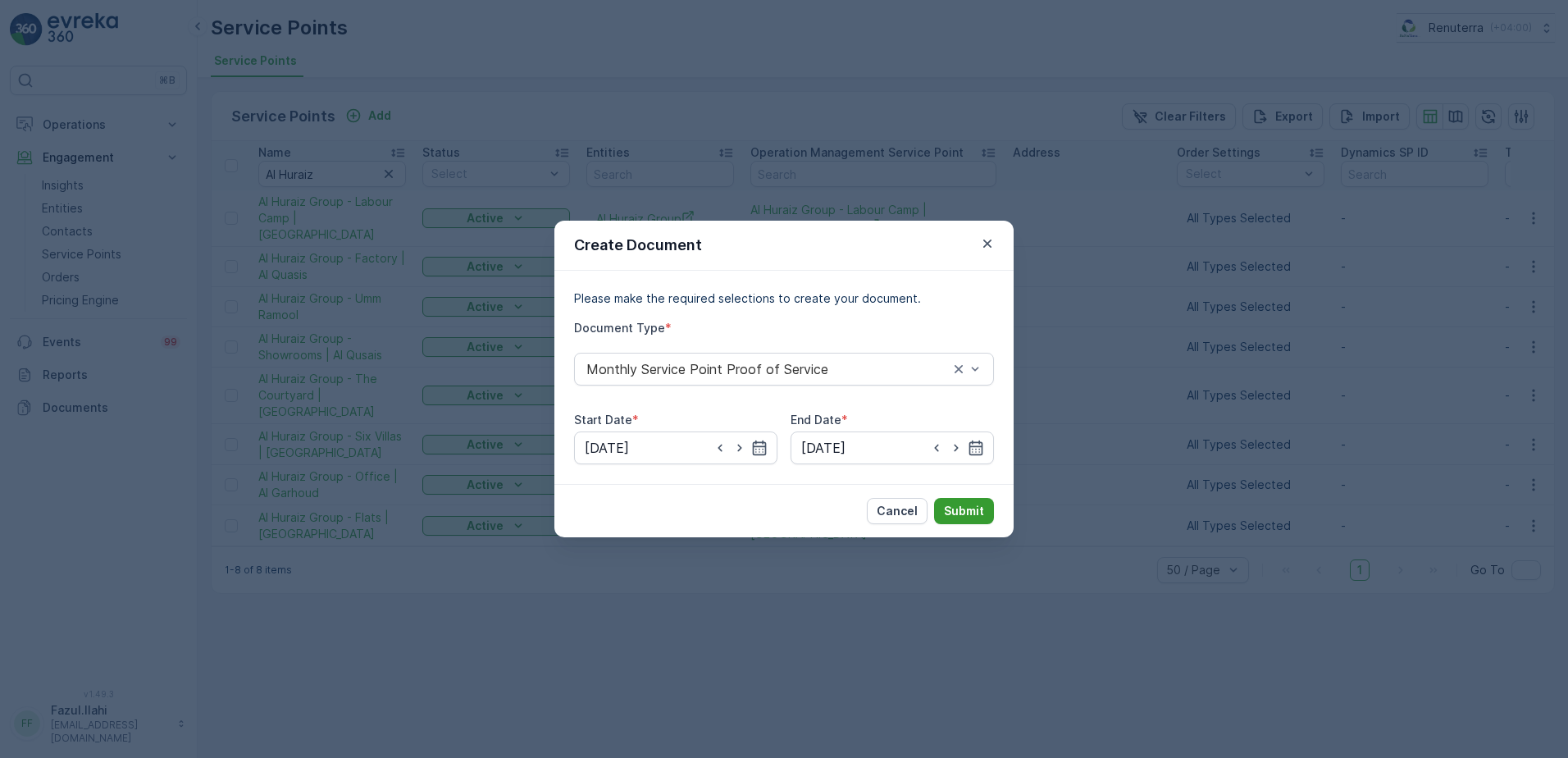
click at [972, 514] on p "Submit" at bounding box center [964, 510] width 40 height 16
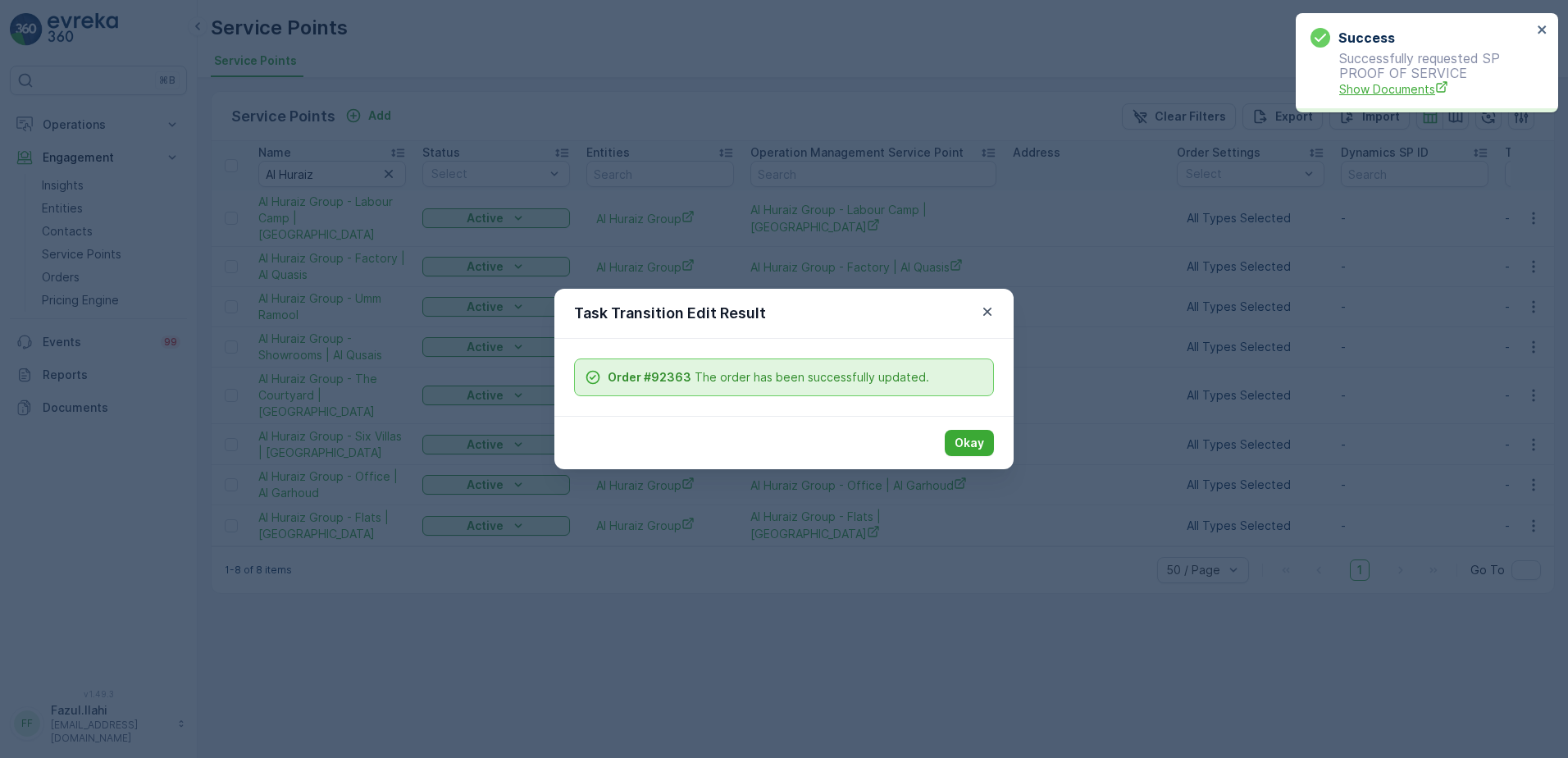
click at [1419, 89] on span "Show Documents" at bounding box center [1435, 89] width 193 height 17
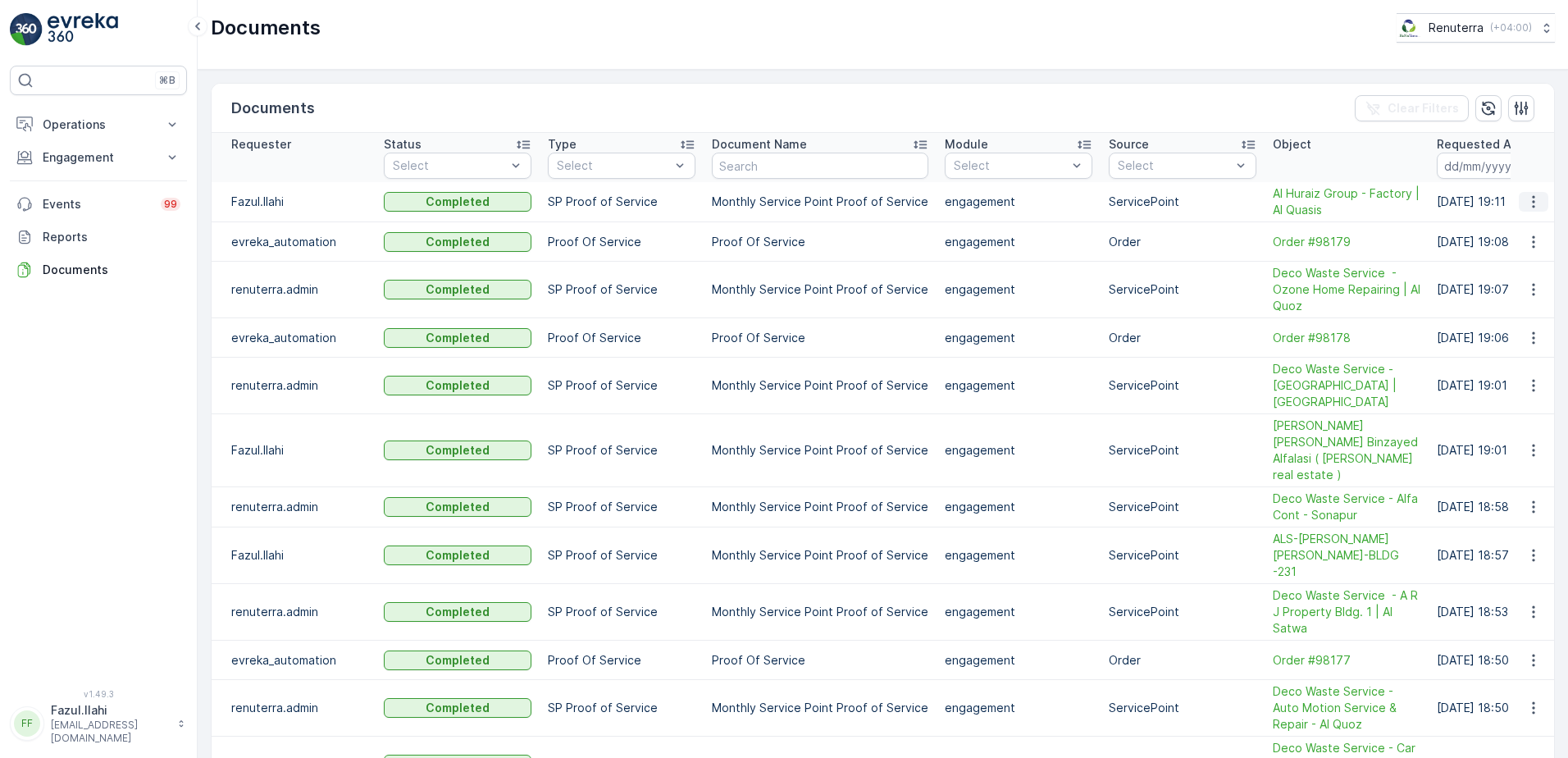
click at [1518, 201] on button "button" at bounding box center [1533, 202] width 29 height 20
click at [1511, 222] on span "See Details" at bounding box center [1529, 226] width 63 height 16
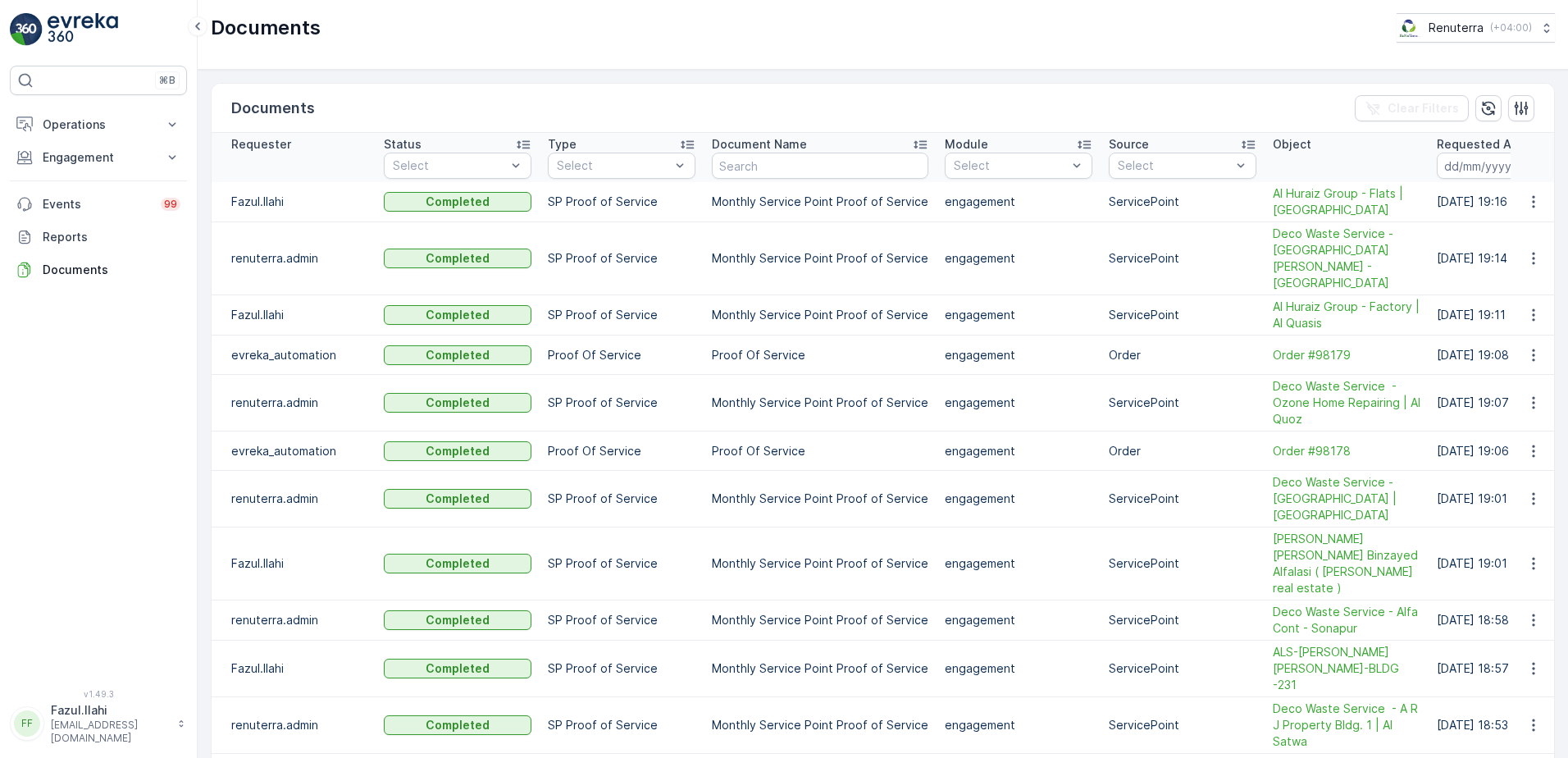
click at [1529, 190] on td at bounding box center [1533, 202] width 45 height 40
click at [1534, 194] on icon "button" at bounding box center [1533, 202] width 16 height 16
click at [1526, 226] on span "See Details" at bounding box center [1529, 226] width 63 height 16
